Goal: Task Accomplishment & Management: Manage account settings

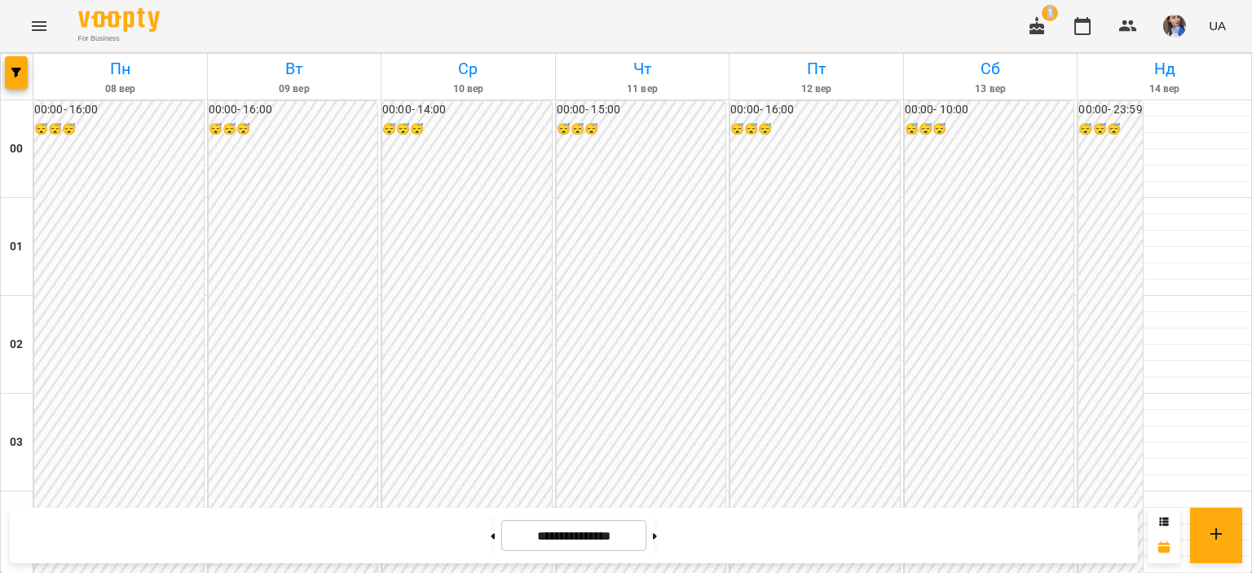
scroll to position [1548, 0]
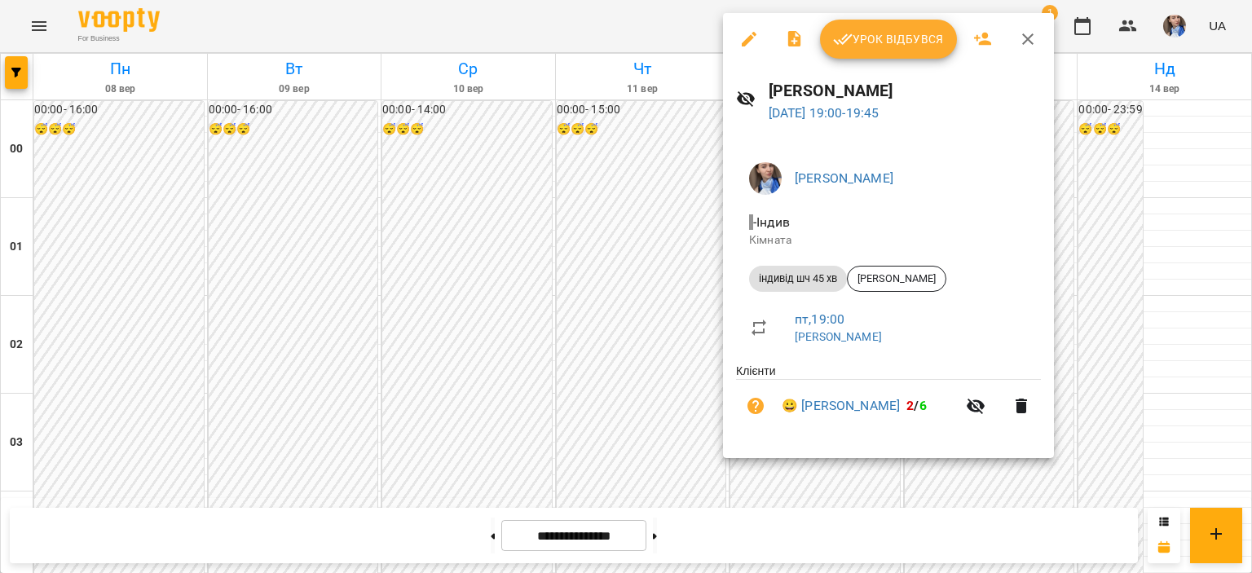
click at [875, 42] on span "Урок відбувся" at bounding box center [888, 39] width 111 height 20
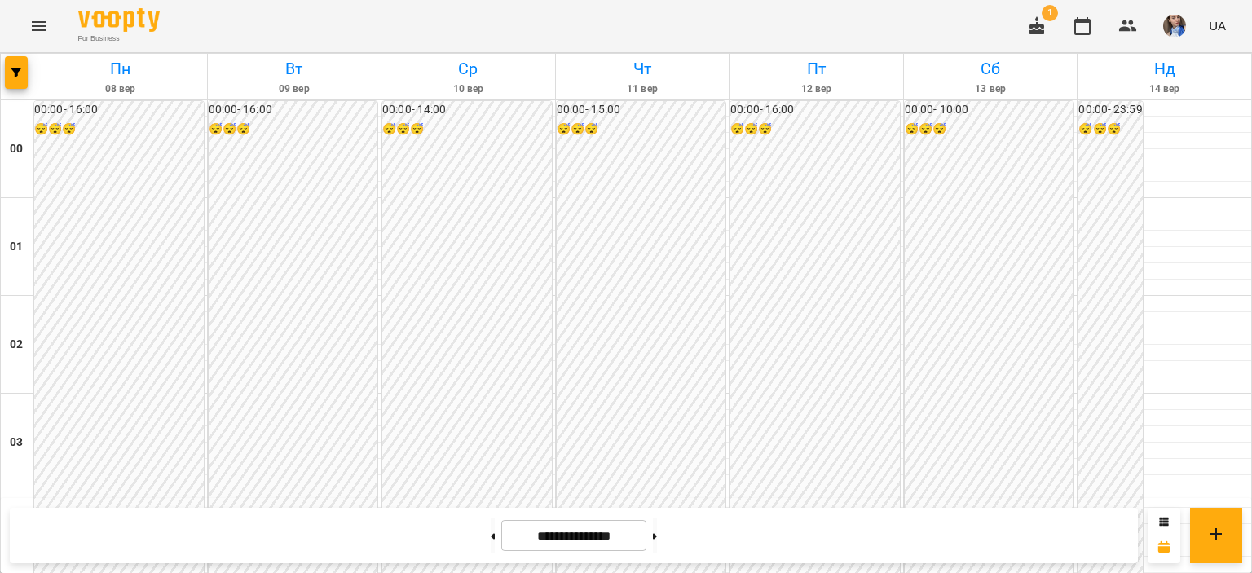
scroll to position [1874, 0]
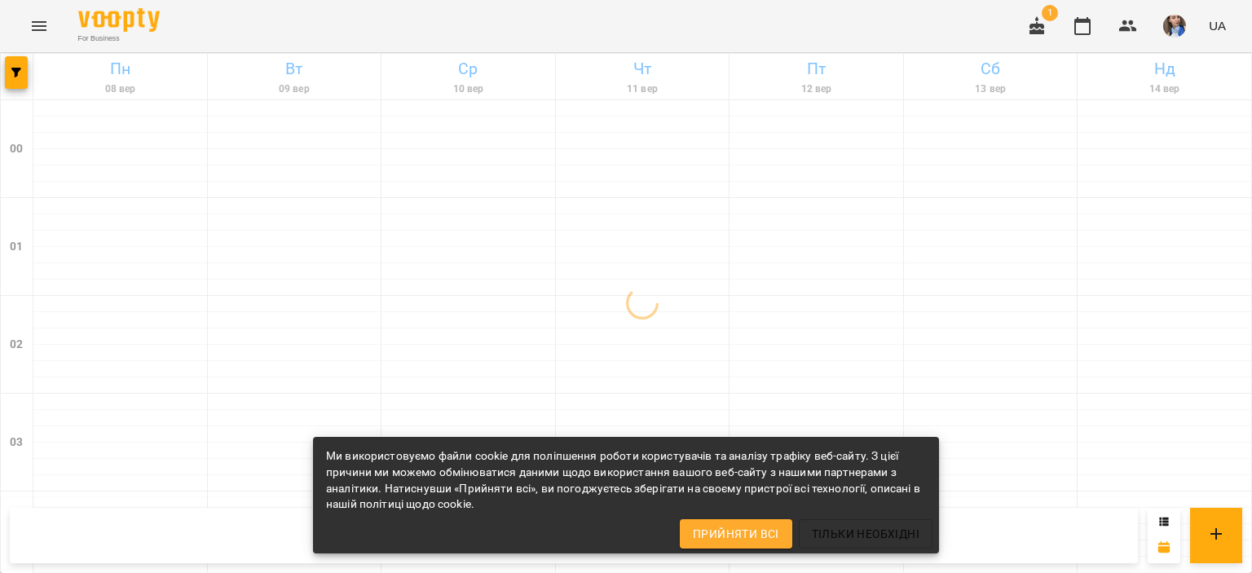
click at [733, 535] on span "Прийняти всі" at bounding box center [736, 534] width 86 height 20
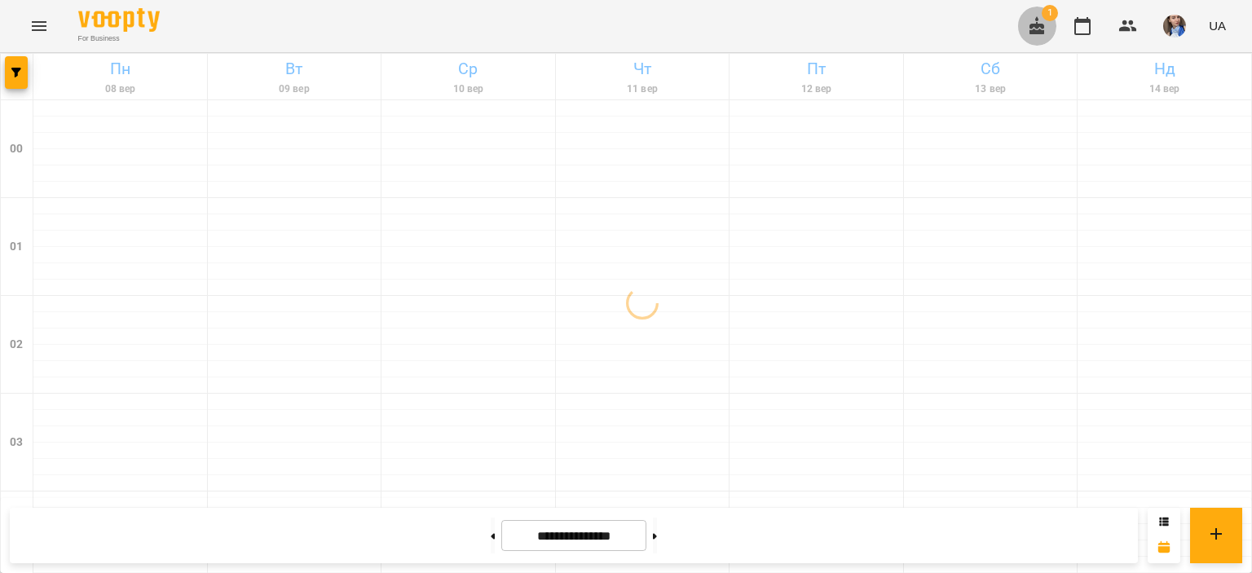
click at [1043, 35] on icon "button" at bounding box center [1037, 26] width 20 height 20
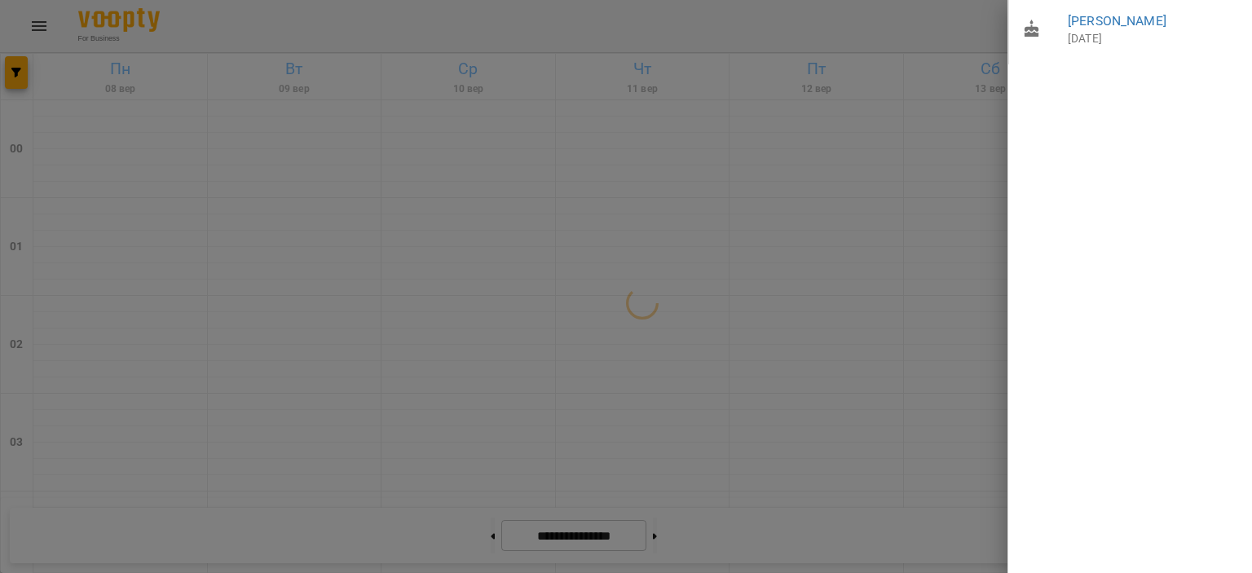
click at [896, 51] on div at bounding box center [626, 286] width 1252 height 573
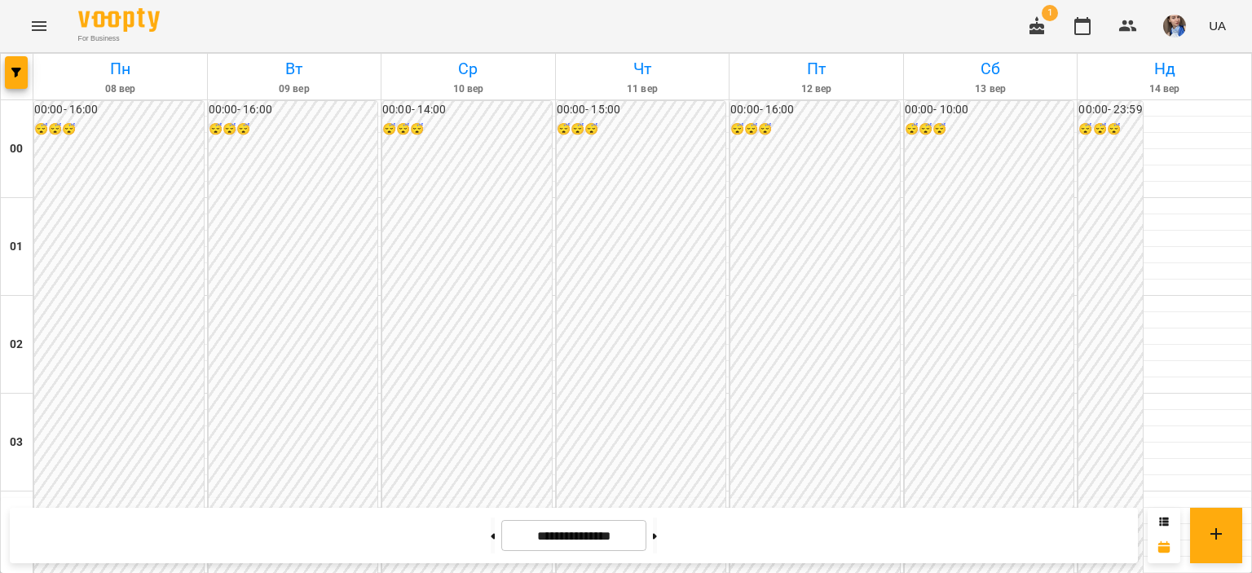
scroll to position [1621, 0]
